Goal: Information Seeking & Learning: Learn about a topic

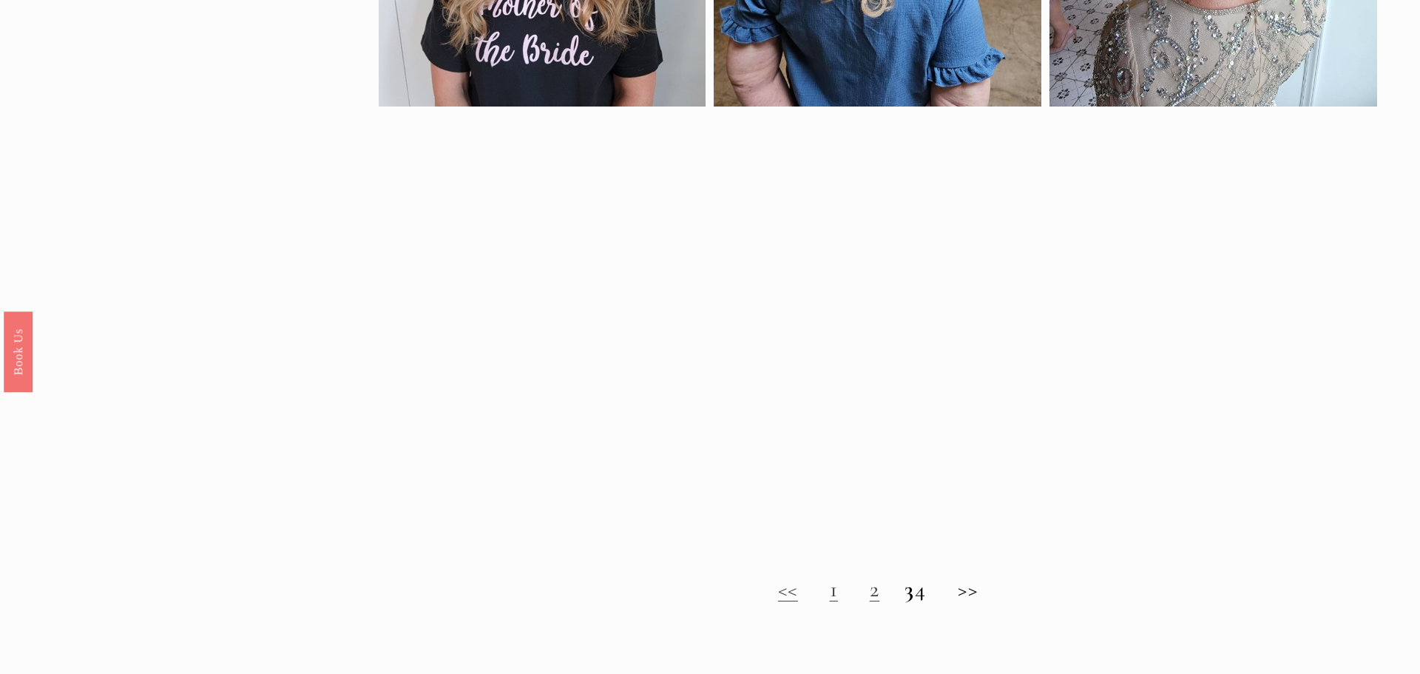
scroll to position [1226, 0]
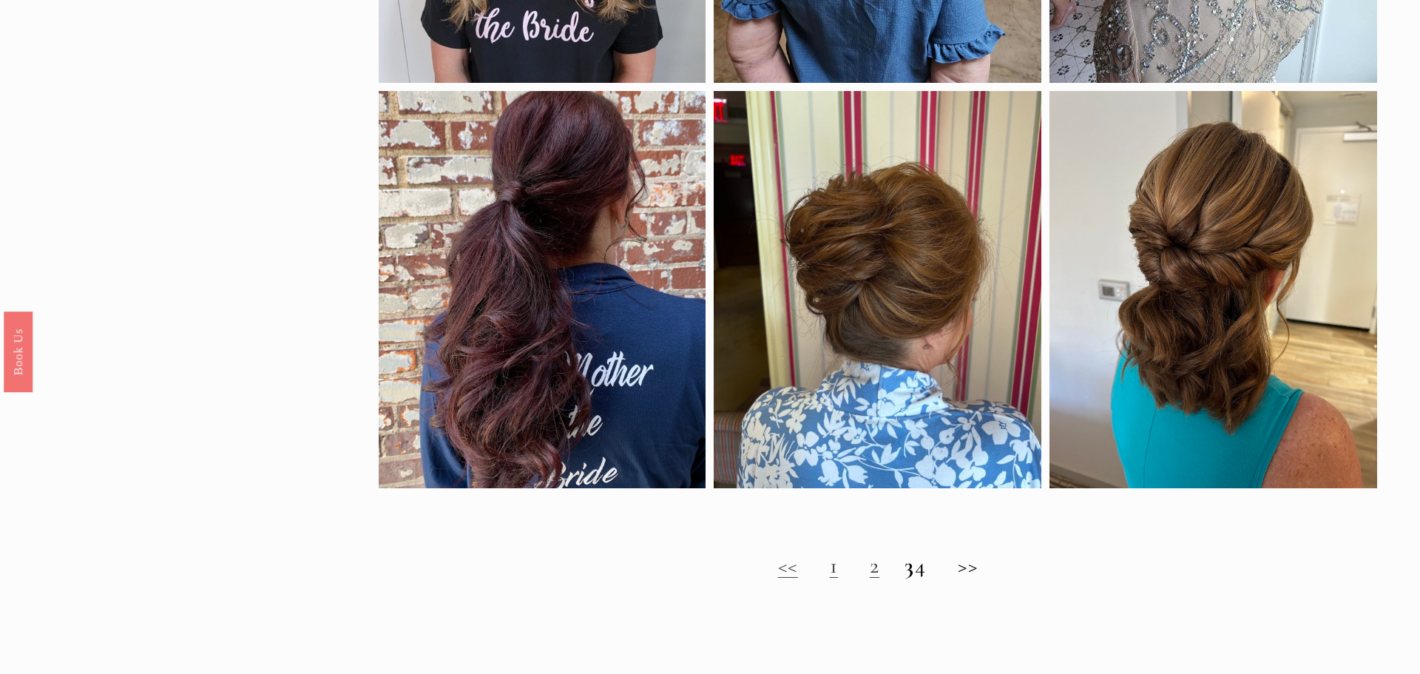
click at [830, 571] on link "1" at bounding box center [834, 565] width 9 height 27
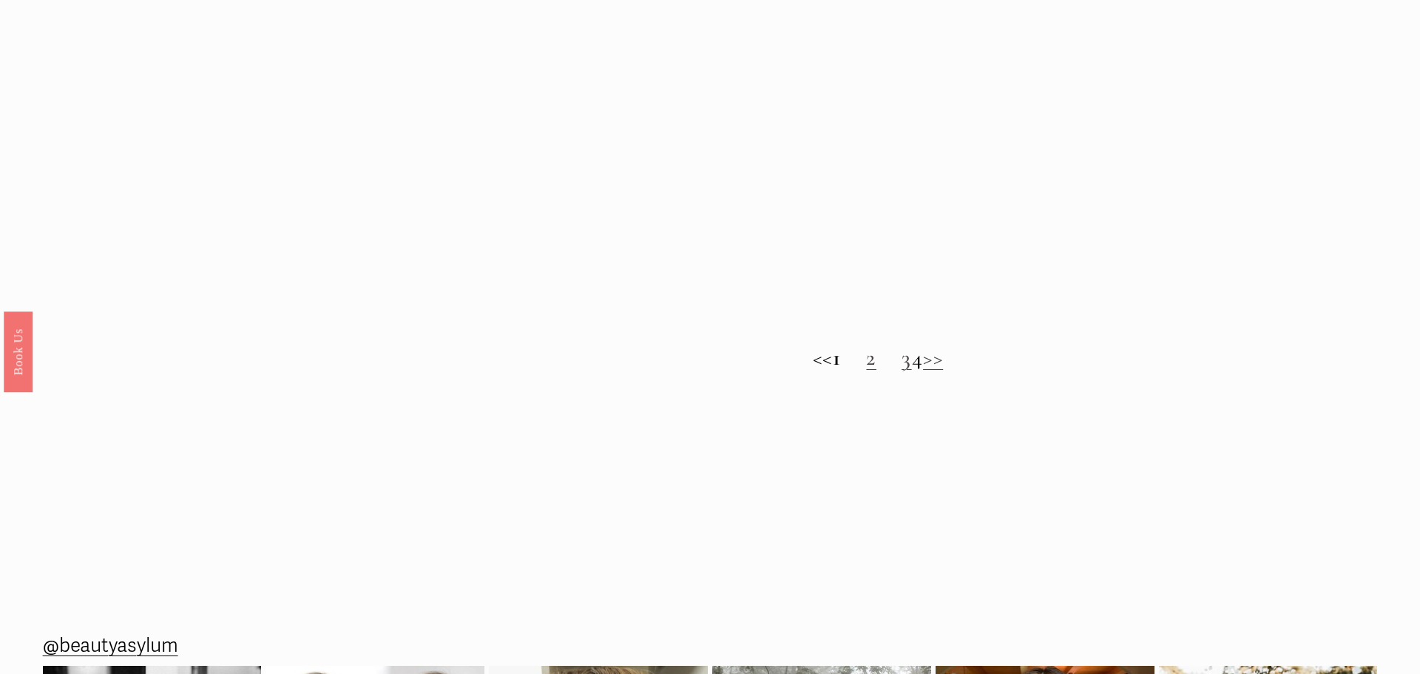
scroll to position [1454, 0]
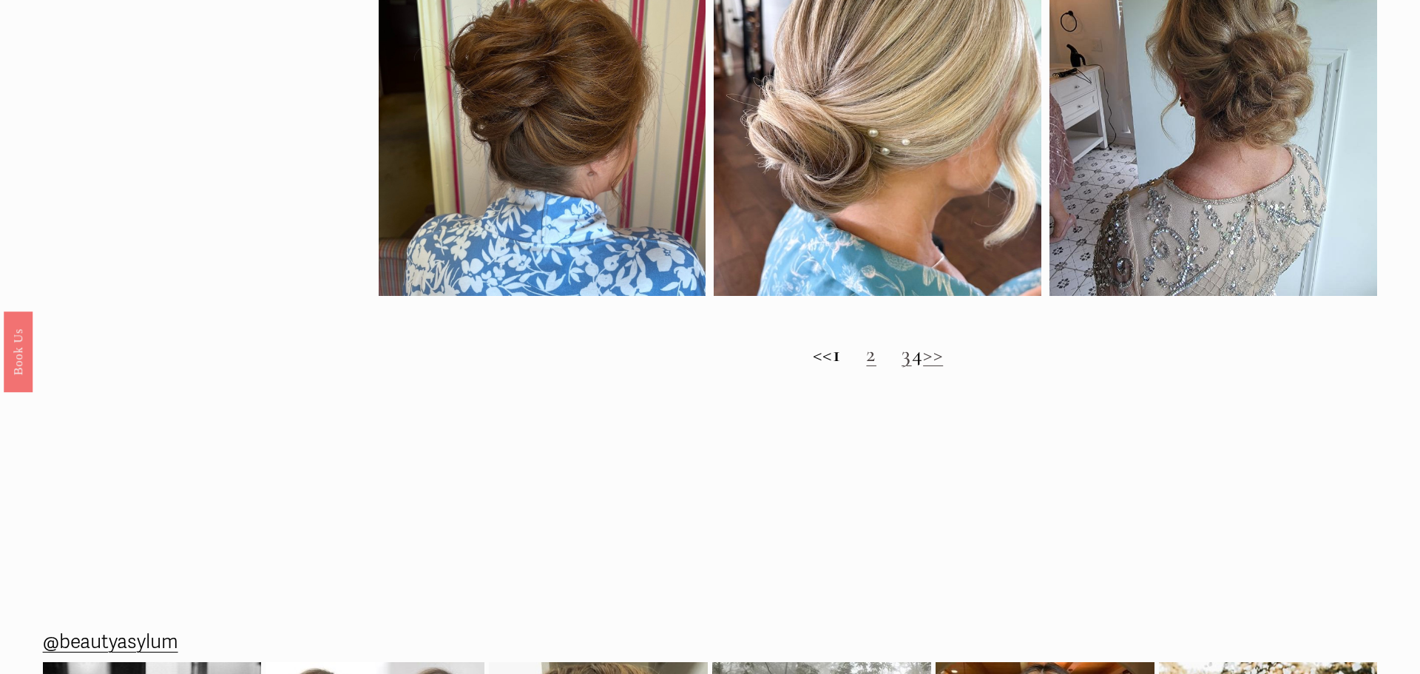
click at [866, 357] on link "2" at bounding box center [871, 353] width 10 height 27
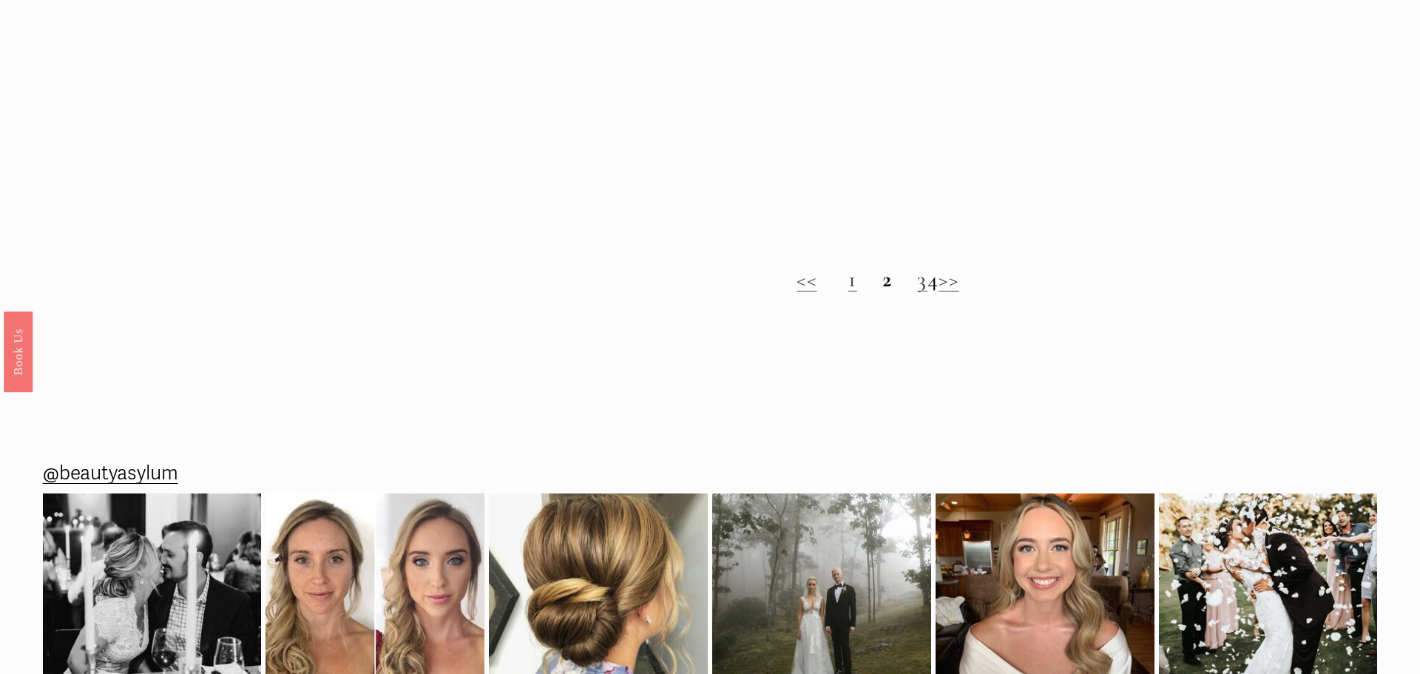
scroll to position [1560, 0]
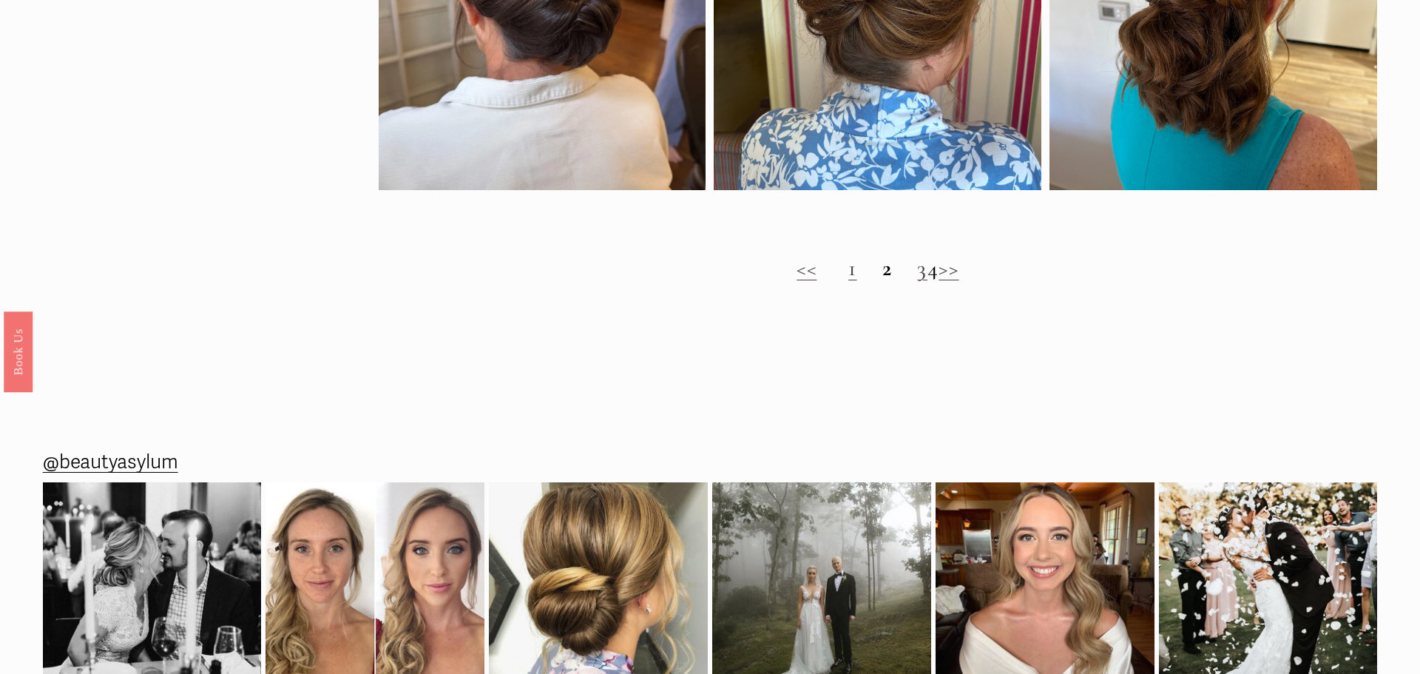
click at [917, 272] on link "3" at bounding box center [922, 267] width 10 height 27
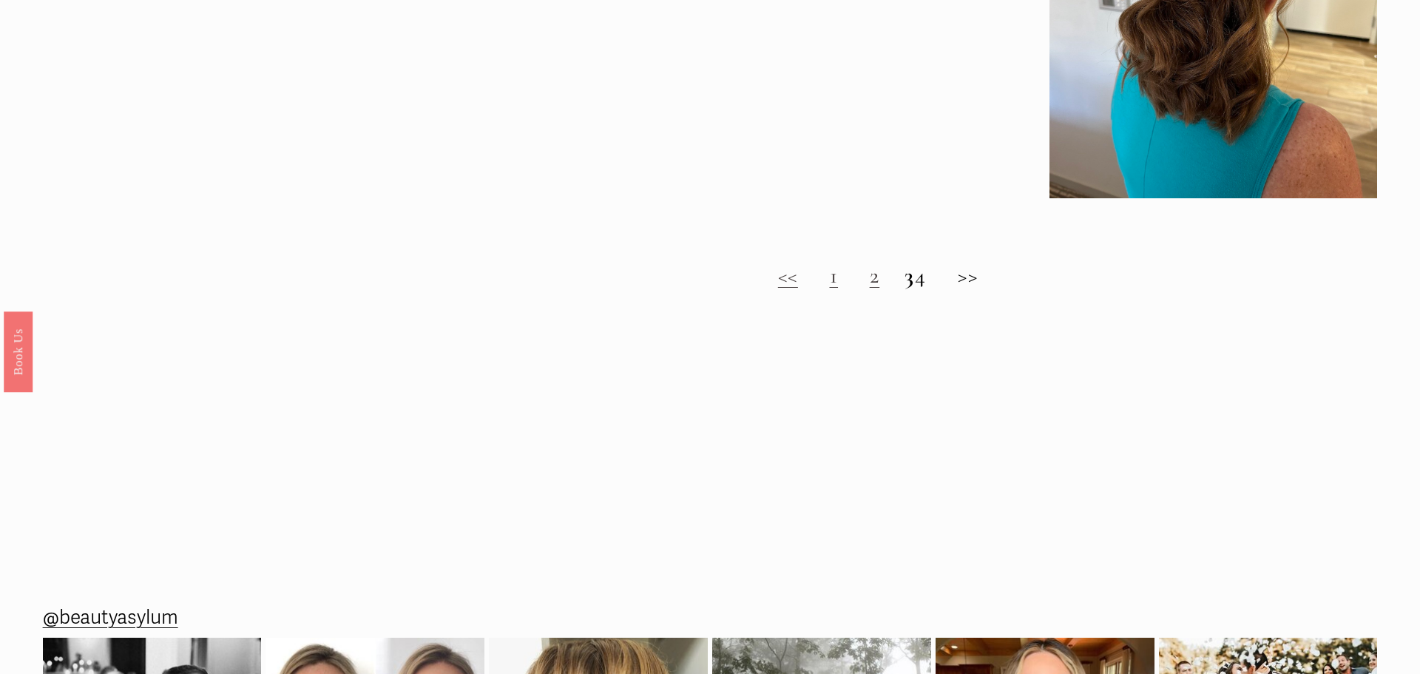
scroll to position [1533, 0]
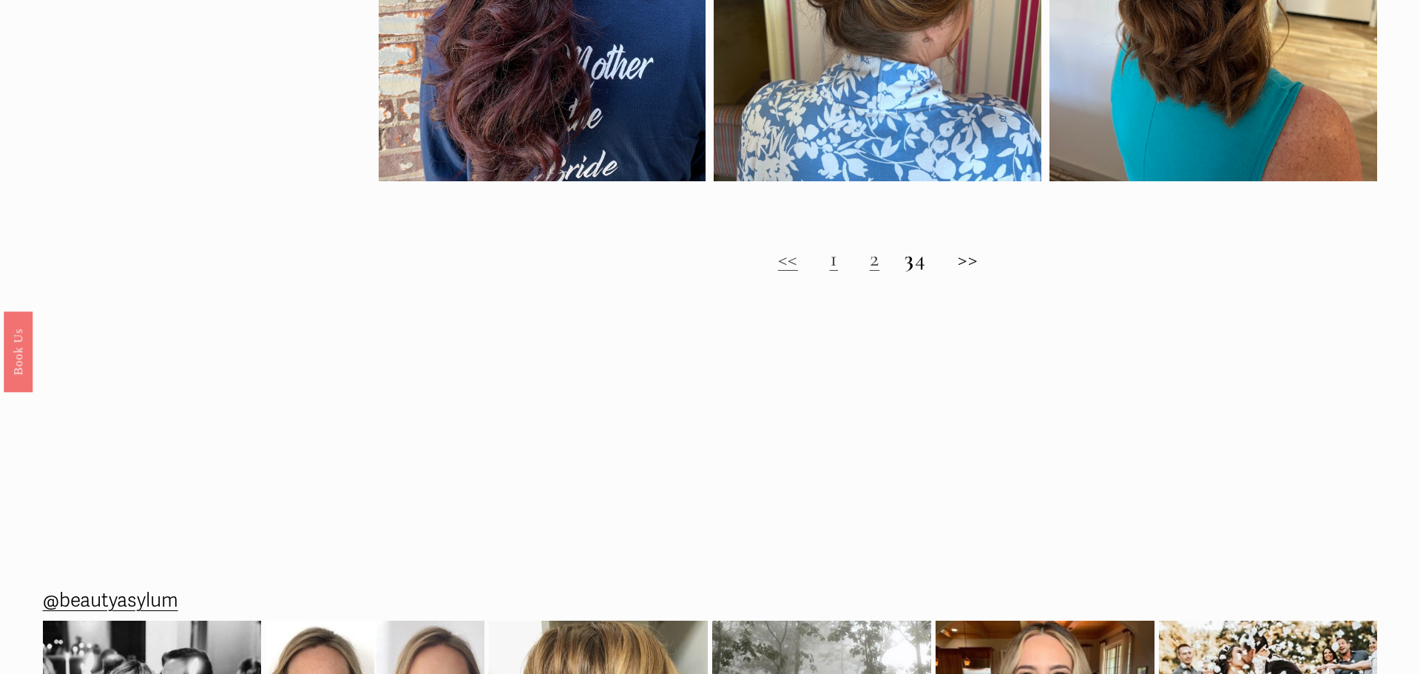
click at [975, 262] on h2 "<< 1 2 3 4 >>" at bounding box center [878, 258] width 999 height 27
click at [930, 265] on h2 "<< 1 2 3 4 >>" at bounding box center [878, 258] width 999 height 27
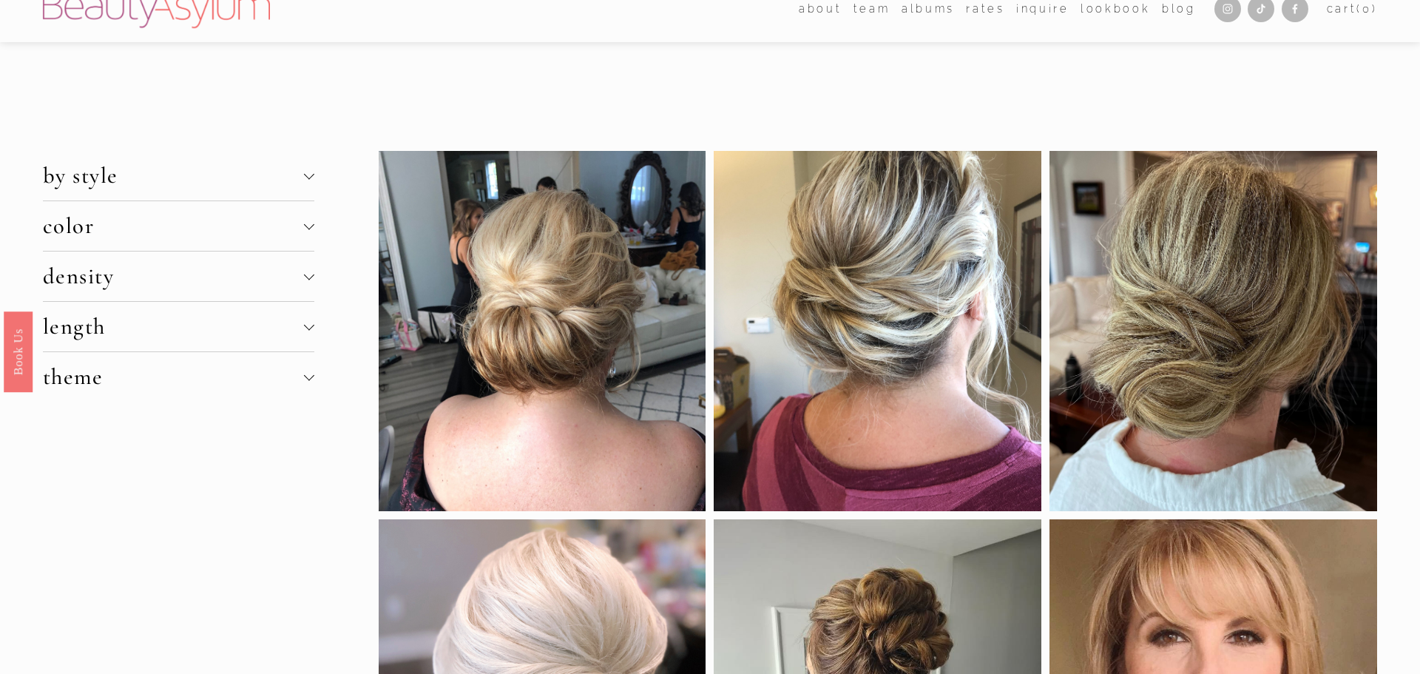
scroll to position [0, 0]
